Goal: Task Accomplishment & Management: Use online tool/utility

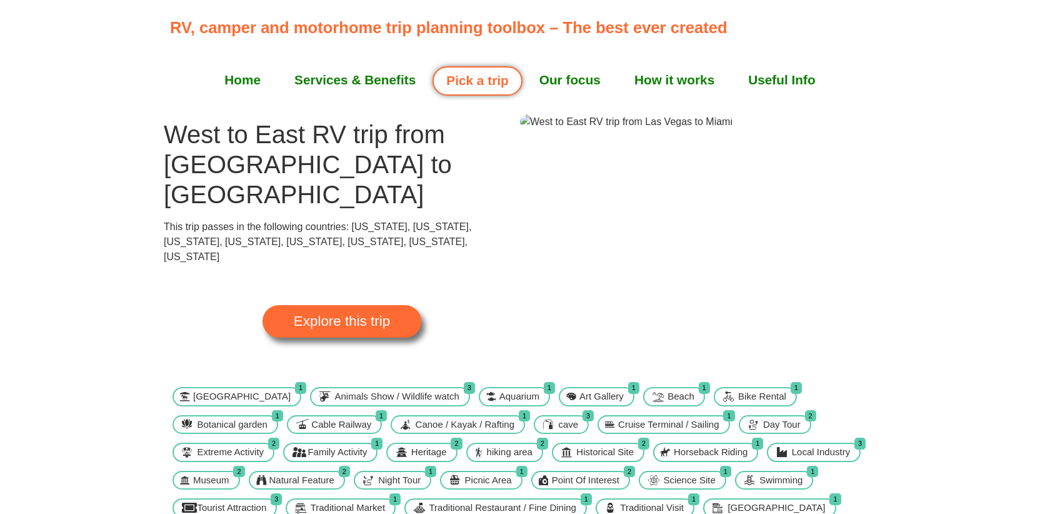
click at [347, 315] on span "Explore this trip" at bounding box center [342, 322] width 96 height 14
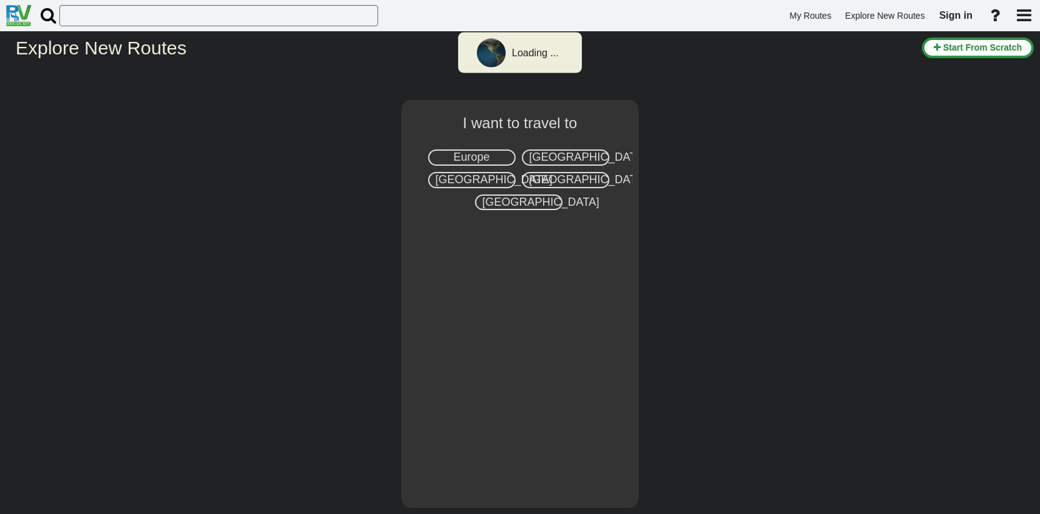
select select "number:2"
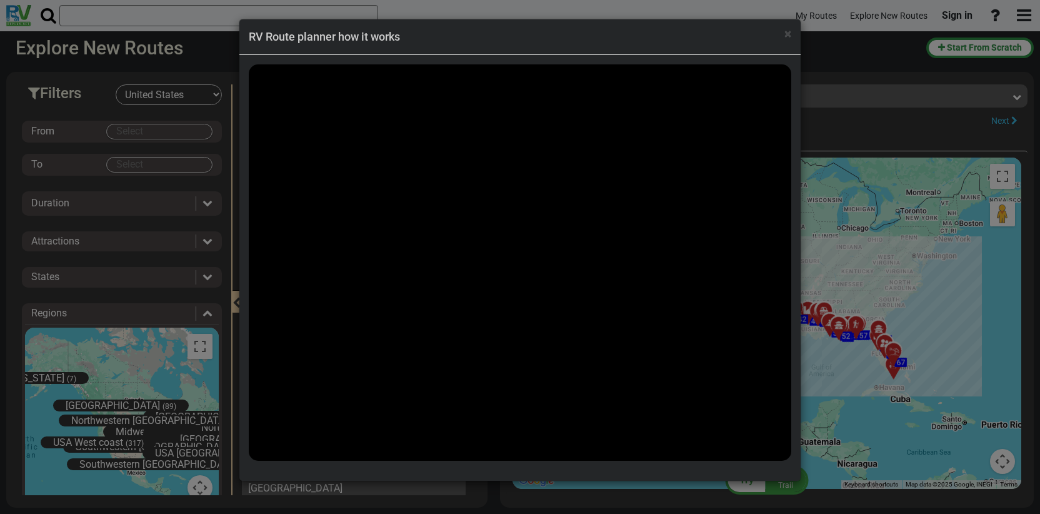
scroll to position [47875, 0]
click at [790, 39] on span "×" at bounding box center [788, 33] width 7 height 15
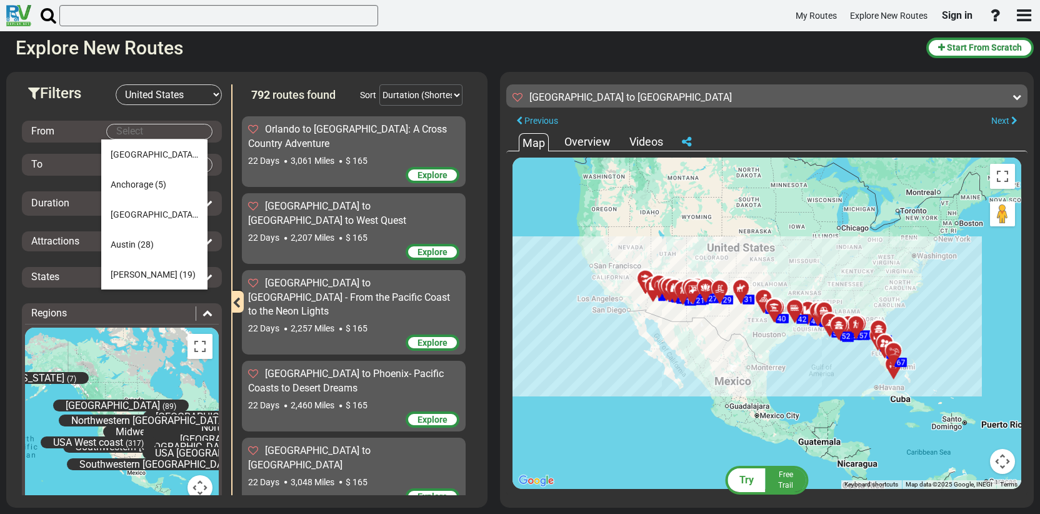
click at [156, 136] on body "My Routes Explore New Routes Sign in ×" at bounding box center [520, 257] width 1040 height 514
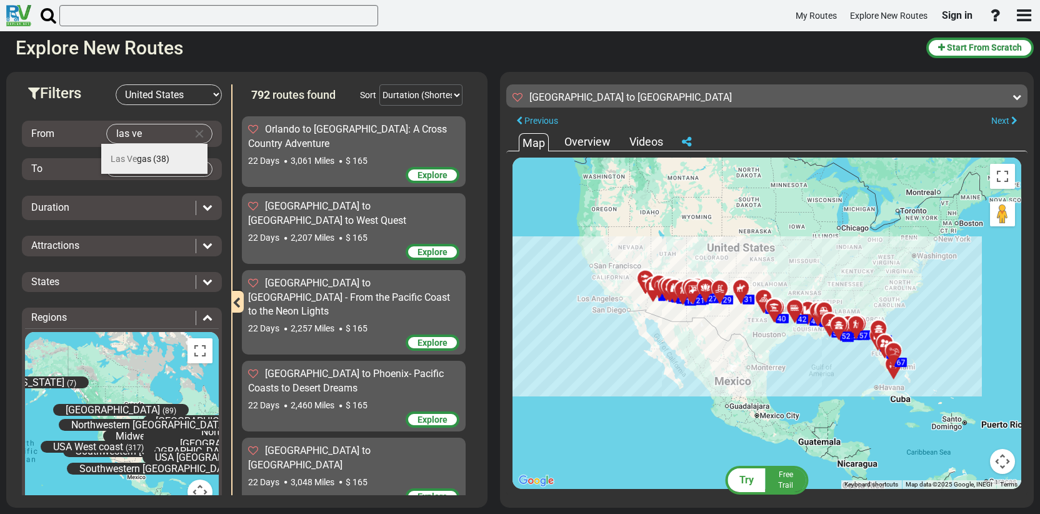
click at [144, 159] on span "Las Ve gas" at bounding box center [131, 159] width 41 height 10
type input "[GEOGRAPHIC_DATA]"
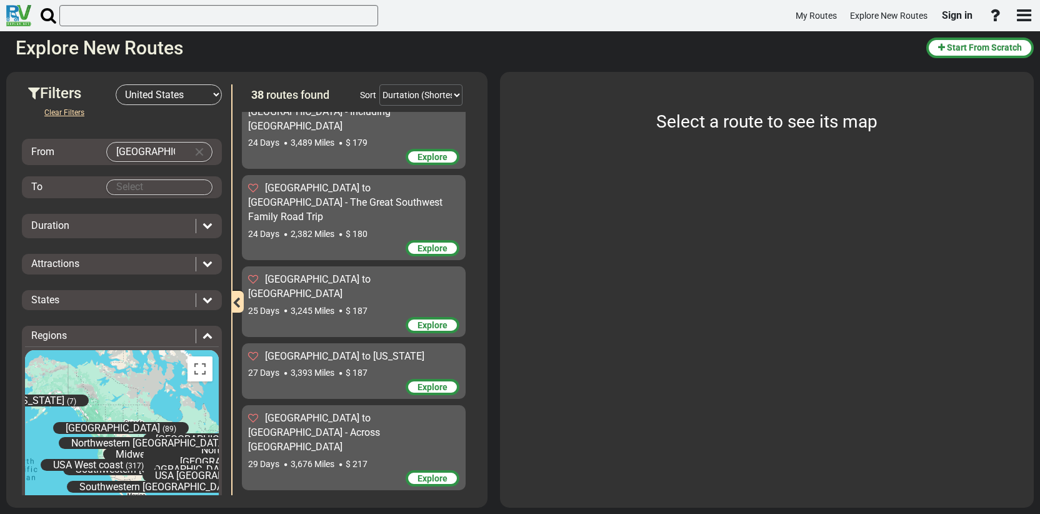
scroll to position [2259, 0]
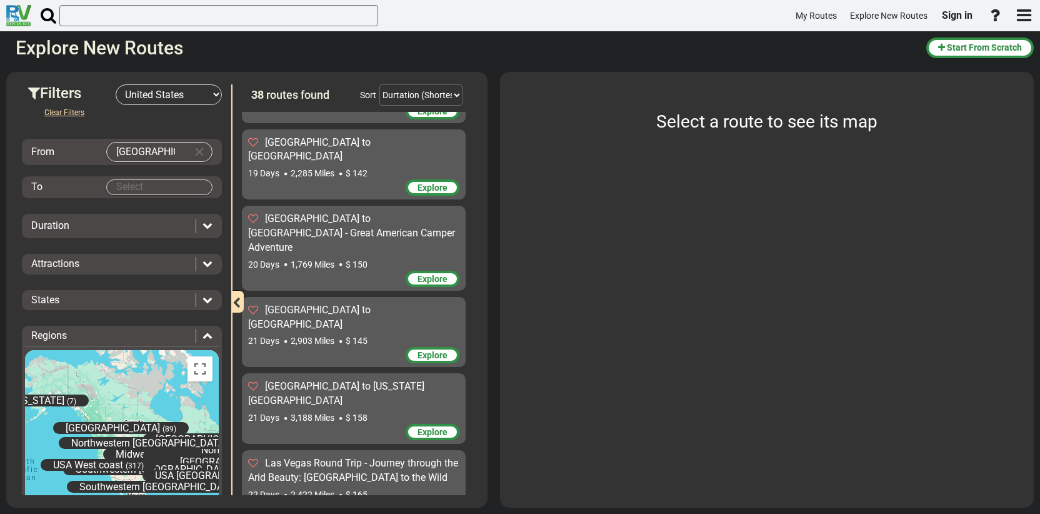
click at [151, 192] on body "My Routes Explore New Routes Sign in ×" at bounding box center [520, 257] width 1040 height 514
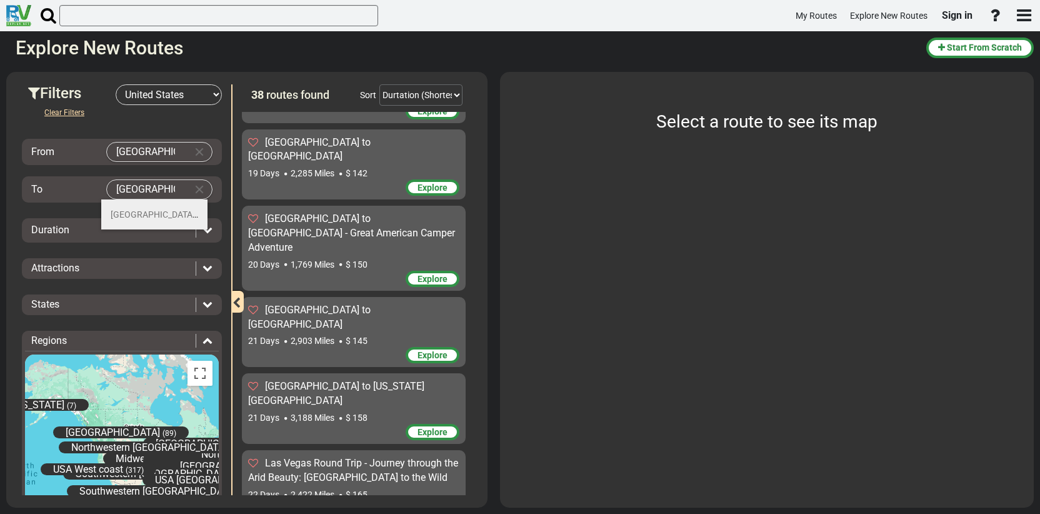
click at [197, 215] on span "(26)" at bounding box center [205, 214] width 16 height 10
type input "[GEOGRAPHIC_DATA]"
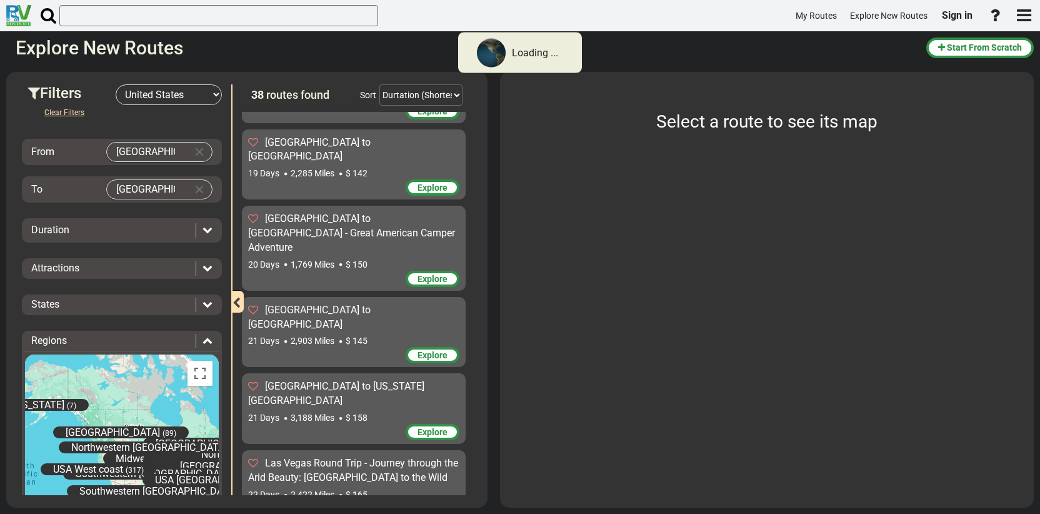
scroll to position [0, 0]
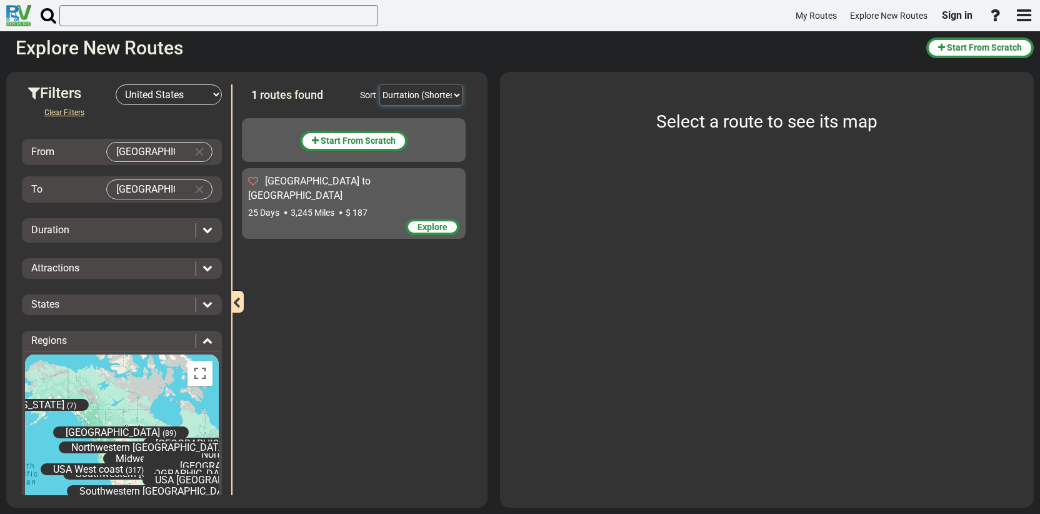
click at [445, 96] on select "Durtation (Shortest) Durtation (Longest) Distance (Shortest) Distance (Longest)…" at bounding box center [421, 94] width 83 height 21
click at [380, 84] on select "Durtation (Shortest) Durtation (Longest) Distance (Shortest) Distance (Longest)…" at bounding box center [421, 94] width 83 height 21
click at [335, 188] on div "[GEOGRAPHIC_DATA] to [GEOGRAPHIC_DATA]" at bounding box center [353, 188] width 211 height 29
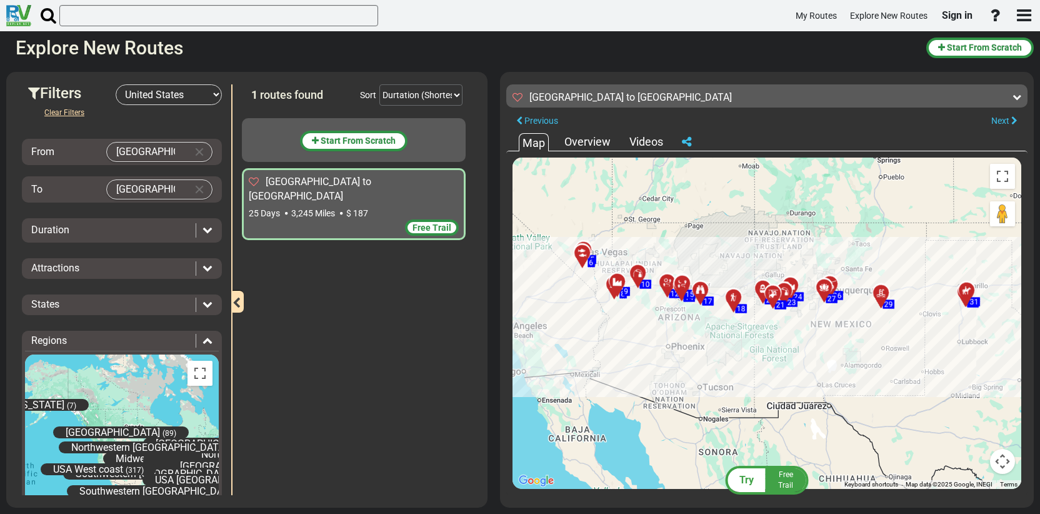
drag, startPoint x: 659, startPoint y: 326, endPoint x: 856, endPoint y: 360, distance: 199.7
click at [856, 360] on div "To activate drag with keyboard, press Alt + Enter. Once in keyboard drag state,…" at bounding box center [767, 323] width 509 height 331
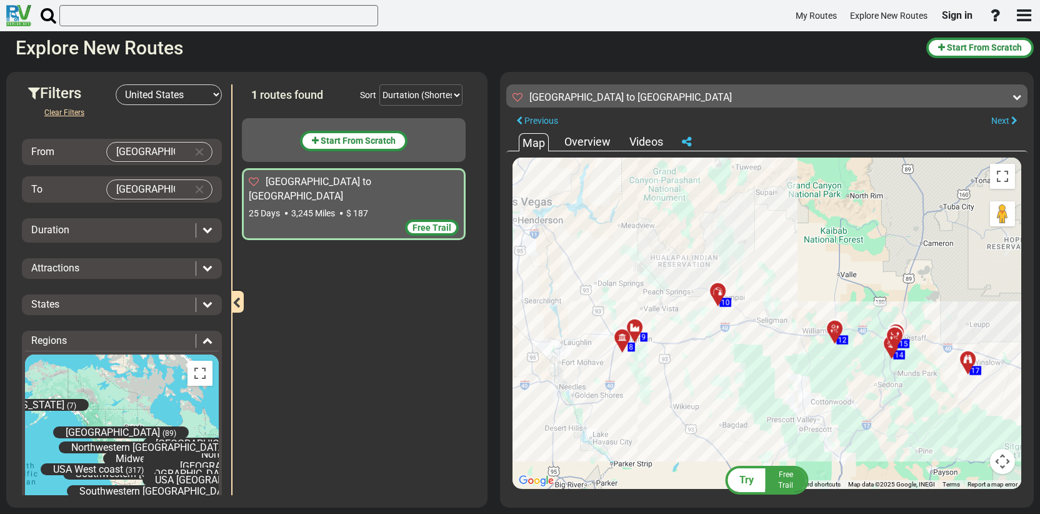
drag, startPoint x: 575, startPoint y: 378, endPoint x: 766, endPoint y: 389, distance: 191.0
click at [767, 388] on div "To activate drag with keyboard, press Alt + Enter. Once in keyboard drag state,…" at bounding box center [767, 323] width 509 height 331
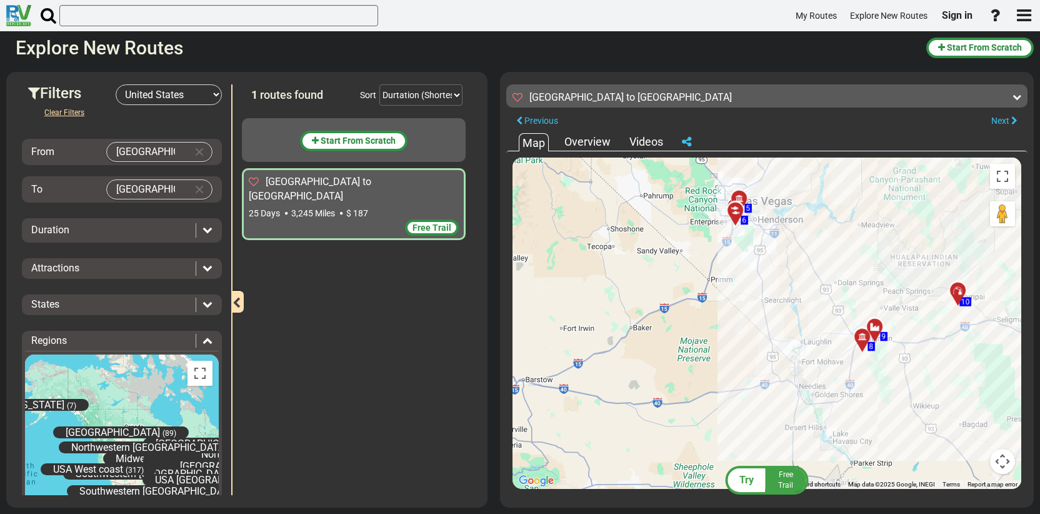
drag, startPoint x: 568, startPoint y: 333, endPoint x: 805, endPoint y: 331, distance: 236.4
click at [805, 331] on div "To activate drag with keyboard, press Alt + Enter. Once in keyboard drag state,…" at bounding box center [767, 323] width 509 height 331
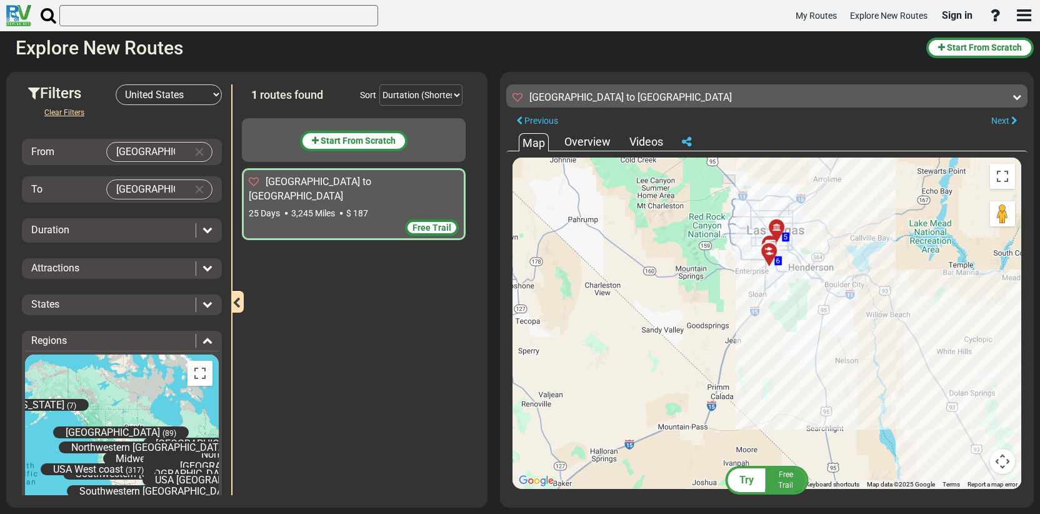
drag, startPoint x: 800, startPoint y: 240, endPoint x: 837, endPoint y: 311, distance: 79.4
click at [837, 311] on div "To activate drag with keyboard, press Alt + Enter. Once in keyboard drag state,…" at bounding box center [767, 323] width 509 height 331
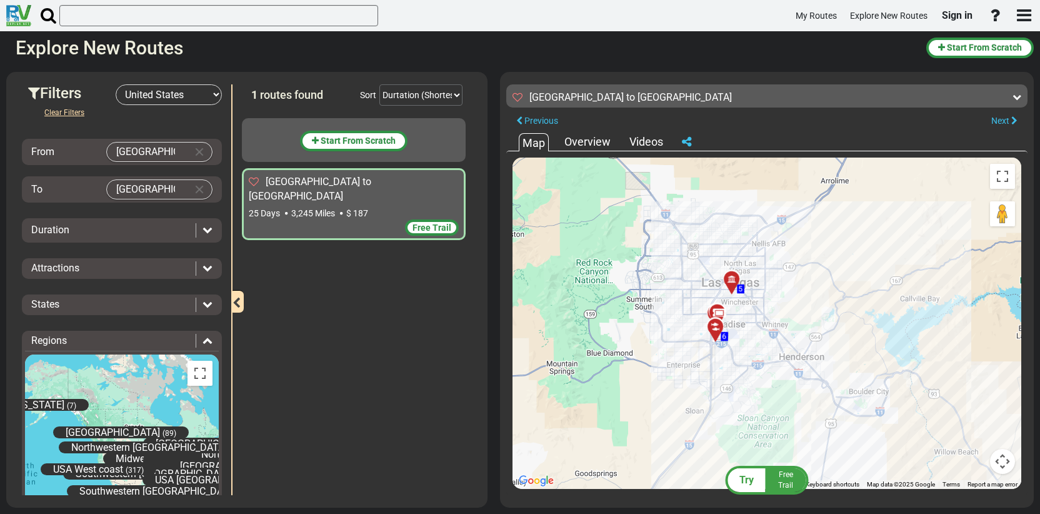
click at [735, 284] on div at bounding box center [736, 283] width 21 height 19
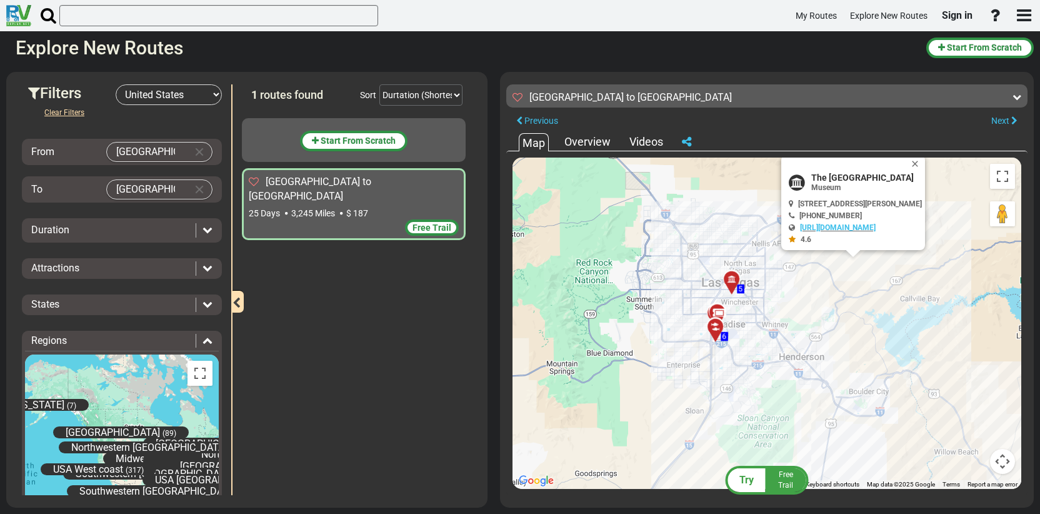
click at [715, 310] on icon at bounding box center [718, 313] width 13 height 10
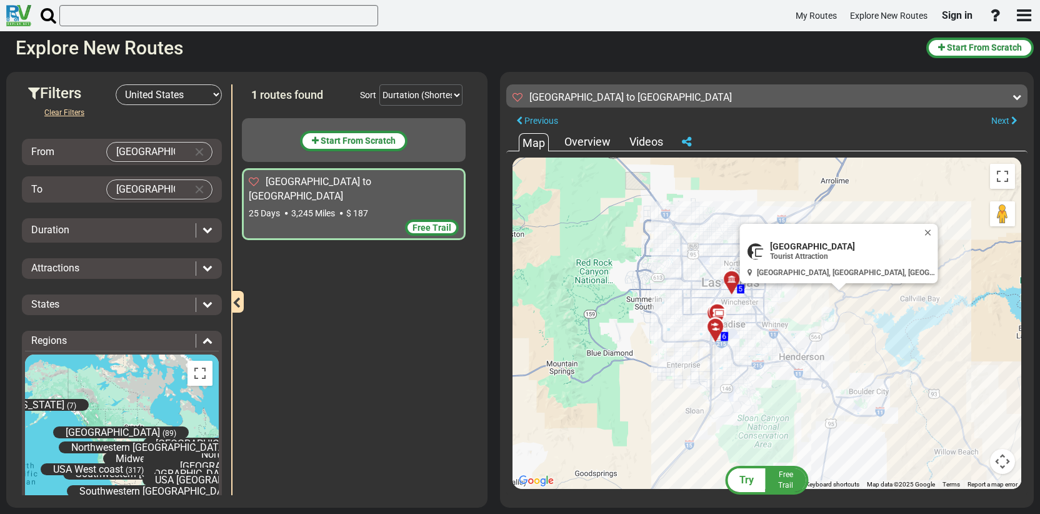
click at [716, 335] on div at bounding box center [720, 331] width 21 height 19
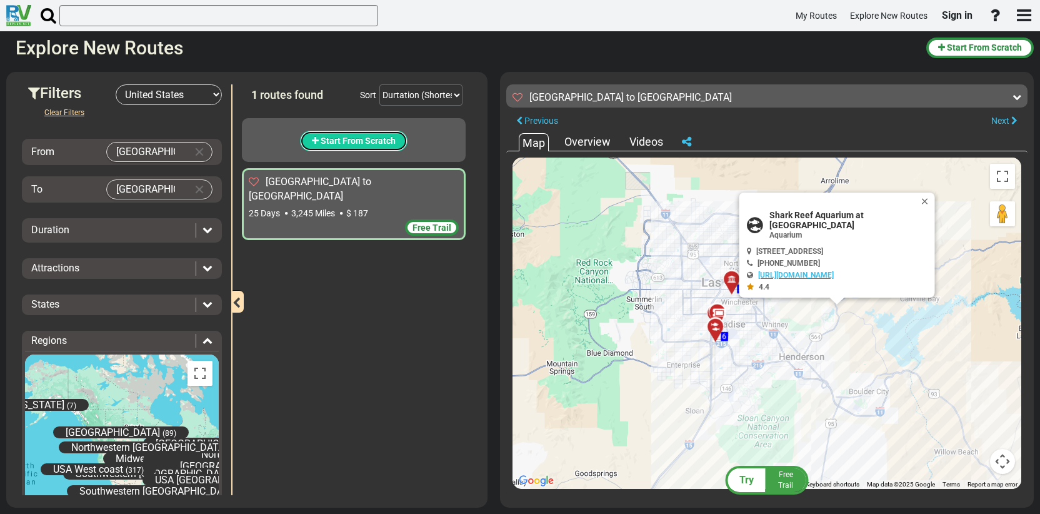
click at [369, 133] on button "Start From Scratch" at bounding box center [354, 141] width 108 height 21
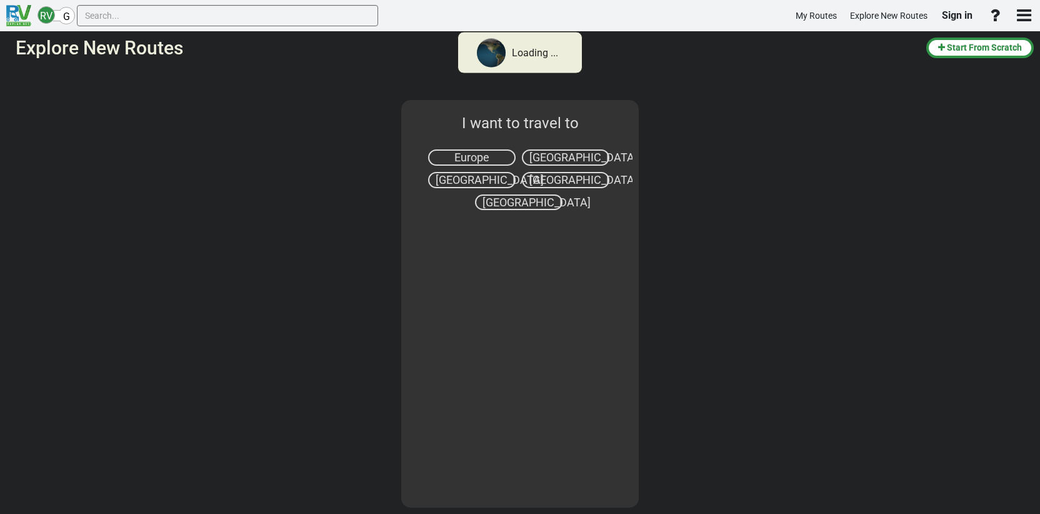
select select "number:2"
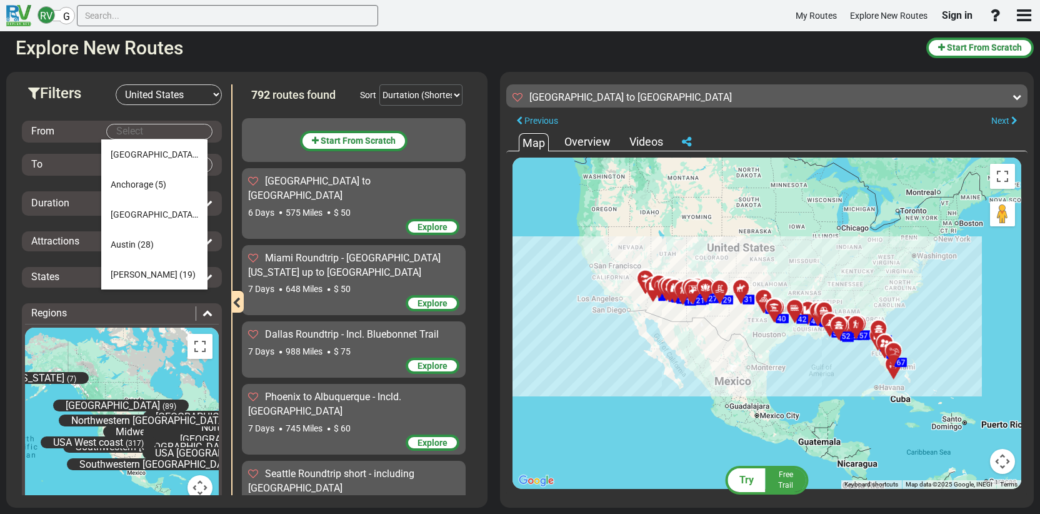
click at [151, 134] on body "RV G My Routes Explore New Routes Sign in" at bounding box center [520, 257] width 1040 height 514
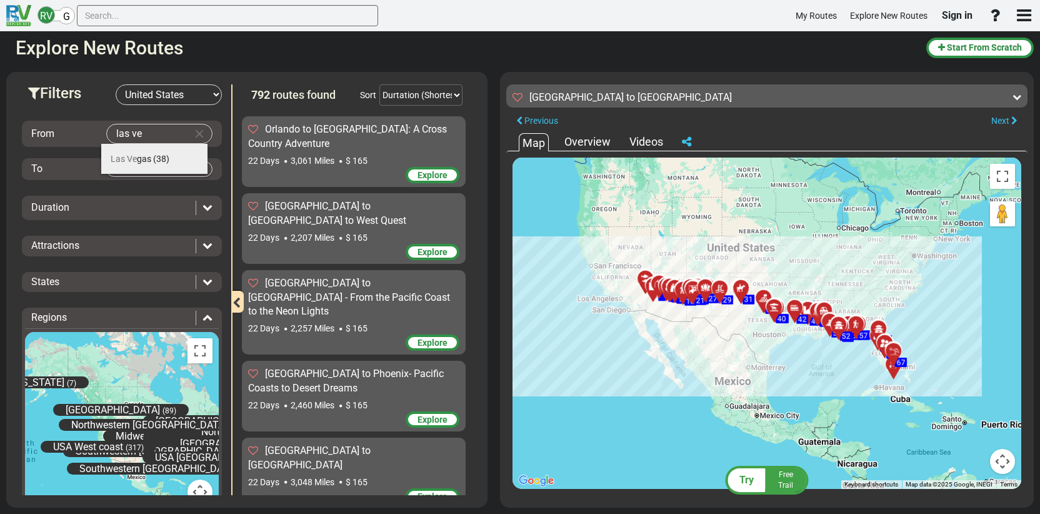
click at [142, 166] on li "Las Ve gas (38)" at bounding box center [154, 159] width 106 height 30
type input "[GEOGRAPHIC_DATA]"
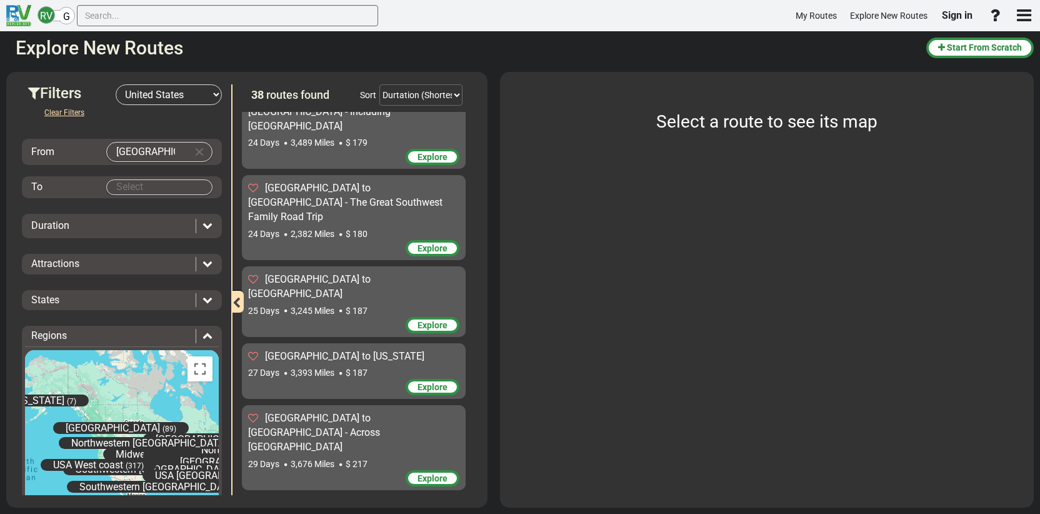
scroll to position [2259, 0]
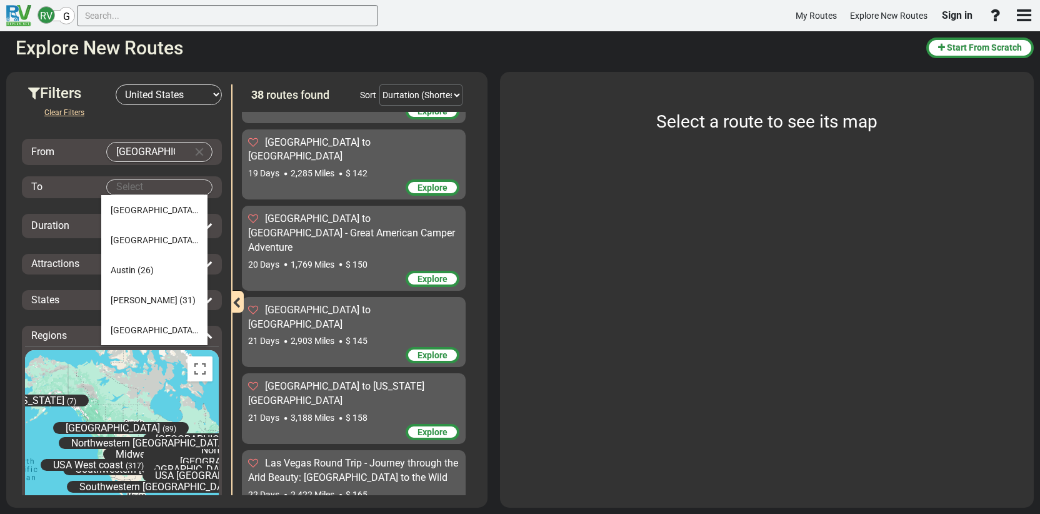
click at [139, 188] on body "RV G My Routes Explore New Routes Sign in" at bounding box center [520, 257] width 1040 height 514
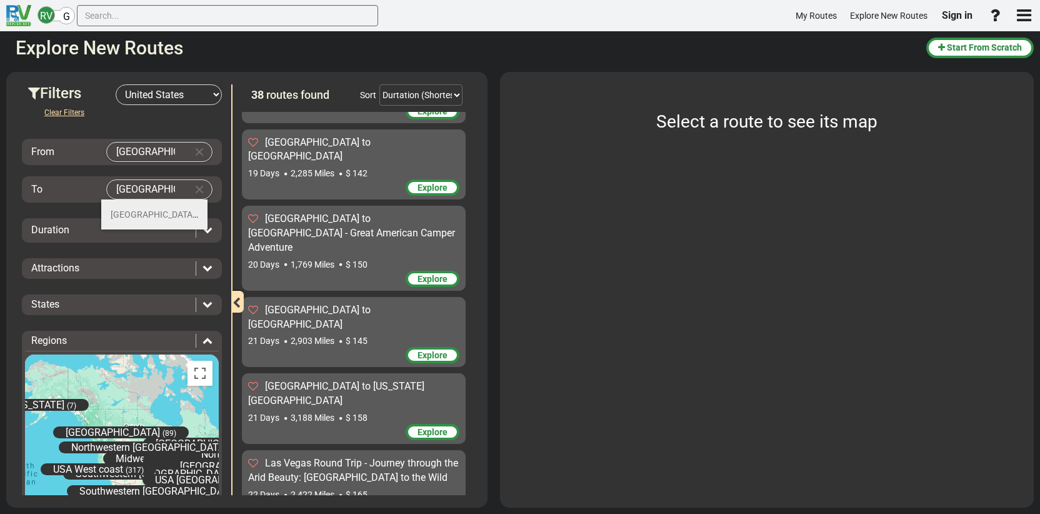
click at [128, 213] on span "[GEOGRAPHIC_DATA]" at bounding box center [155, 214] width 88 height 10
type input "[GEOGRAPHIC_DATA]"
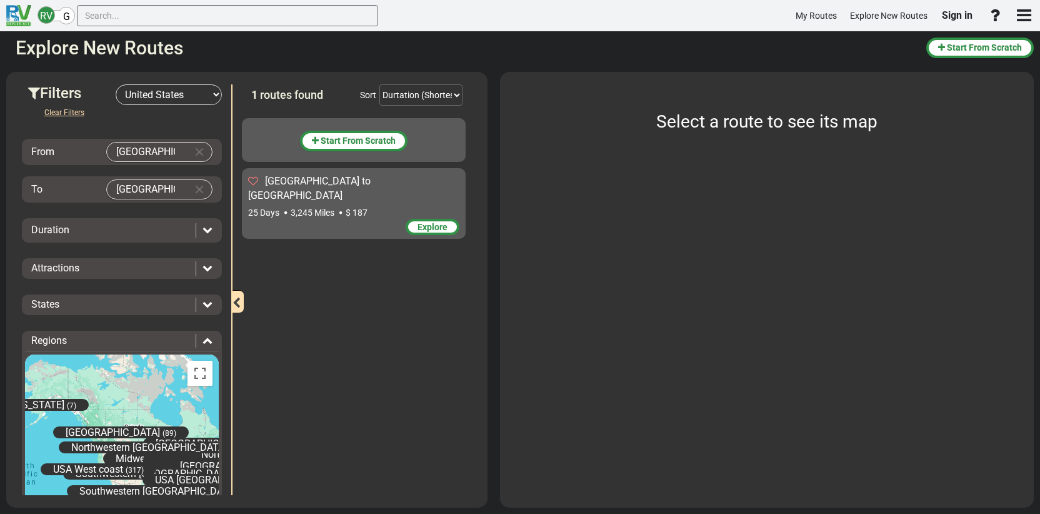
scroll to position [0, 0]
click at [83, 236] on div "Duration" at bounding box center [110, 230] width 158 height 14
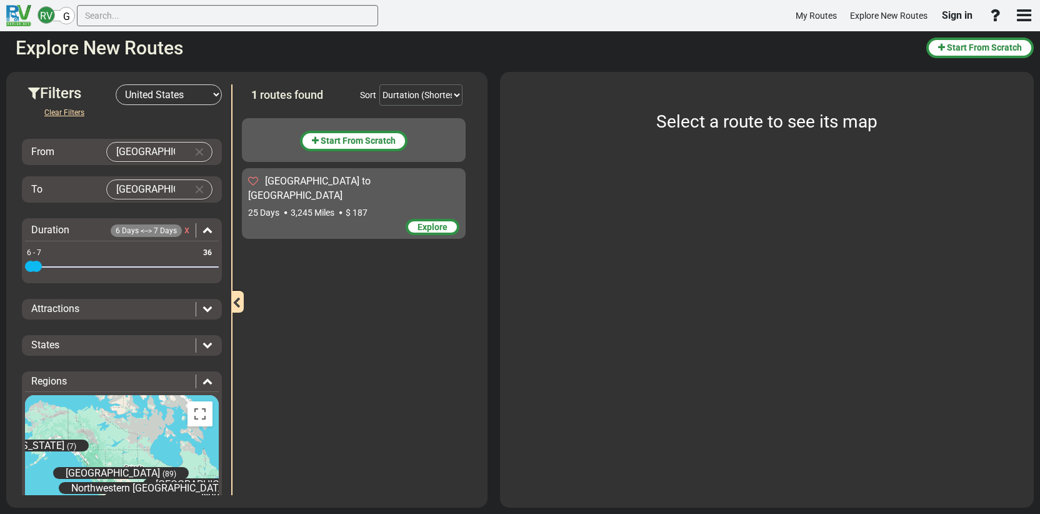
drag, startPoint x: 208, startPoint y: 268, endPoint x: 37, endPoint y: 263, distance: 170.8
click at [37, 263] on span at bounding box center [36, 266] width 11 height 11
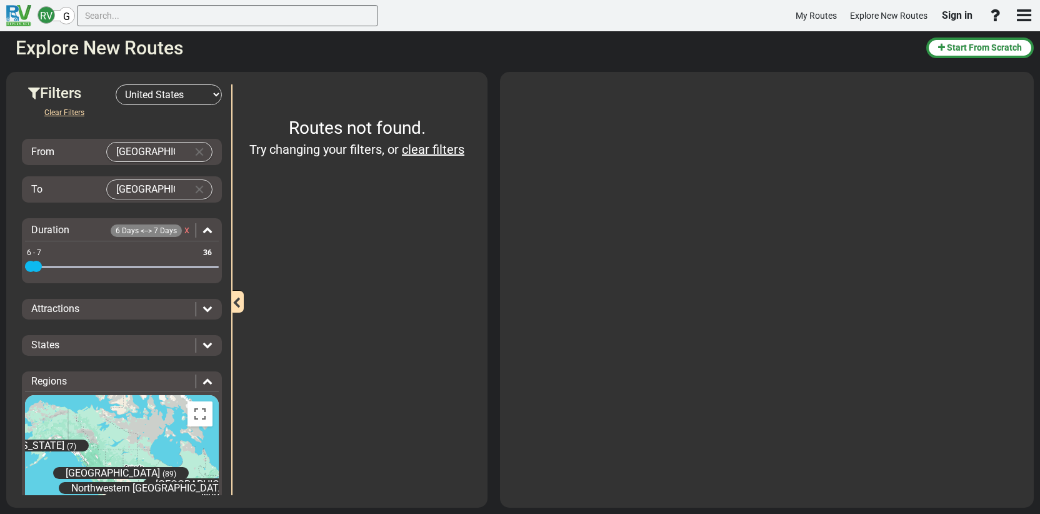
click at [204, 311] on icon at bounding box center [208, 308] width 10 height 10
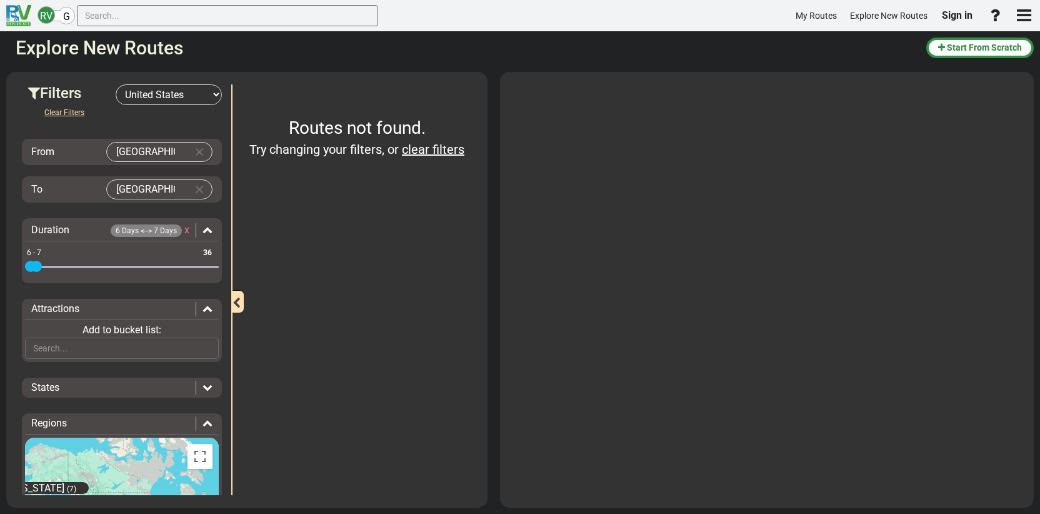
click at [204, 311] on icon at bounding box center [208, 308] width 10 height 10
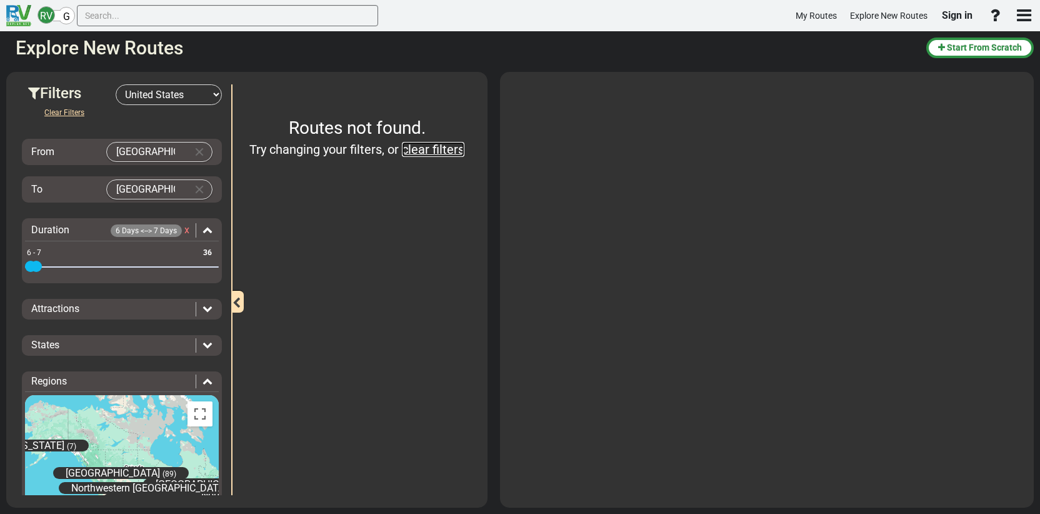
click at [431, 153] on link "clear filters" at bounding box center [433, 149] width 63 height 15
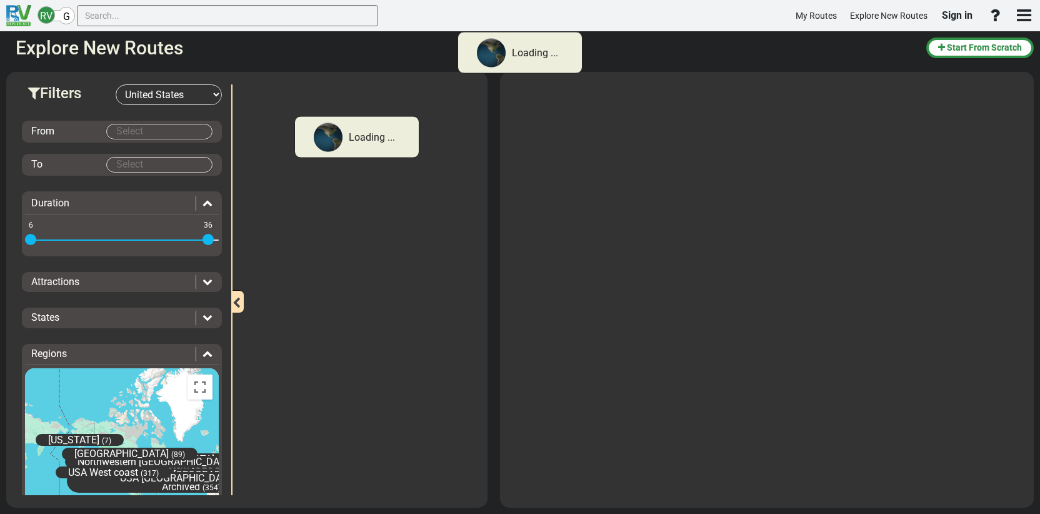
click at [203, 279] on icon at bounding box center [208, 281] width 10 height 10
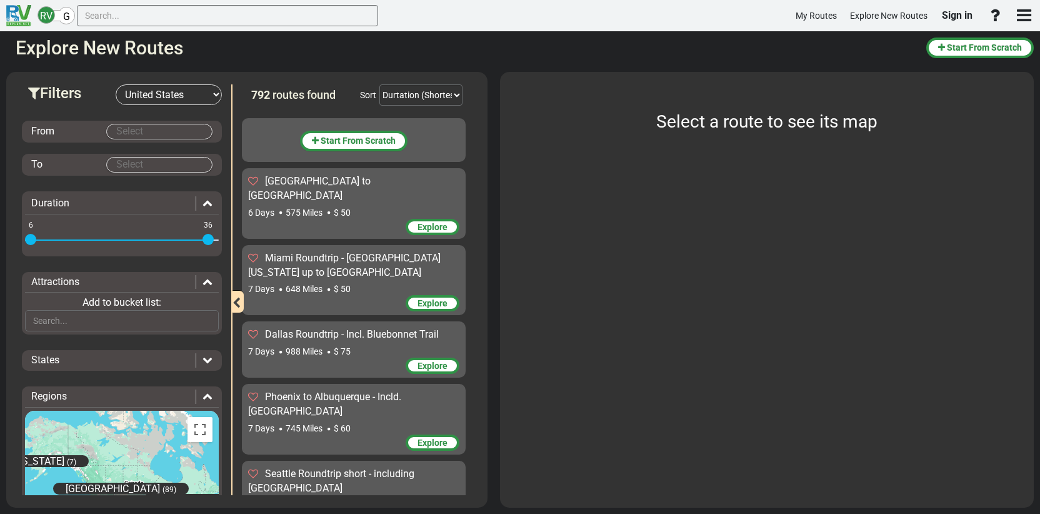
click at [203, 279] on icon at bounding box center [208, 281] width 10 height 10
